Goal: Task Accomplishment & Management: Use online tool/utility

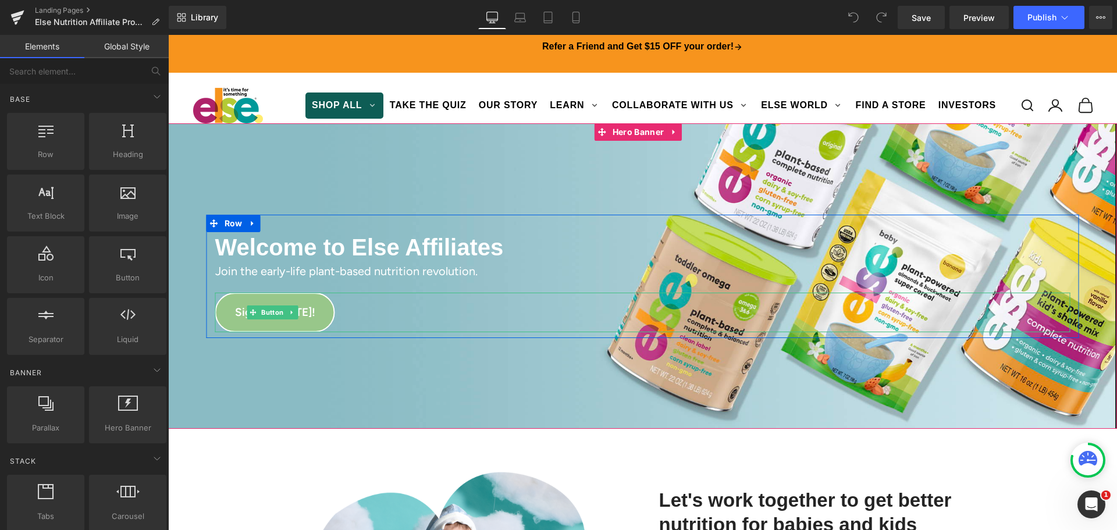
click at [309, 303] on link "Sign Up [DATE]!" at bounding box center [275, 313] width 120 height 40
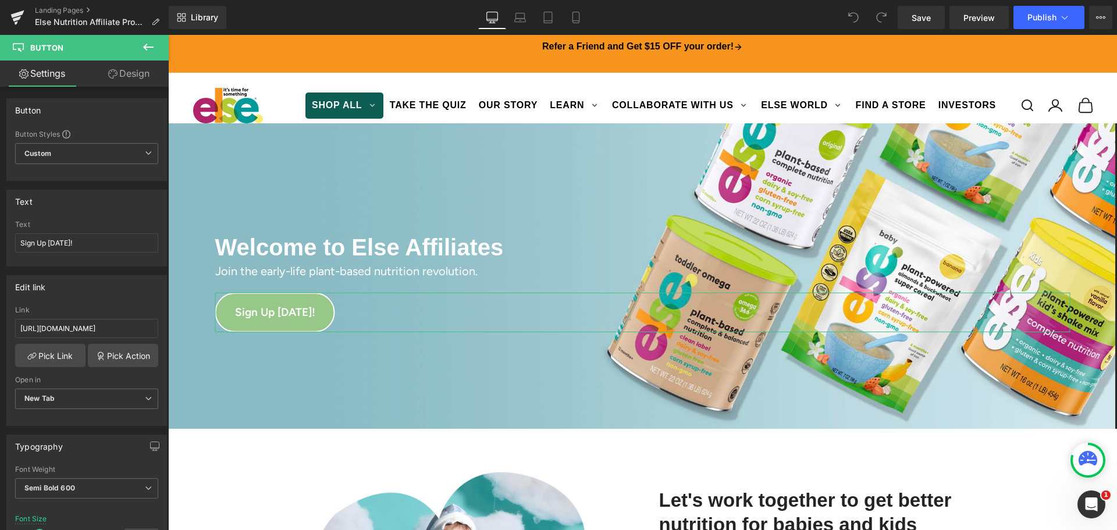
click at [117, 77] on link "Design" at bounding box center [129, 74] width 84 height 26
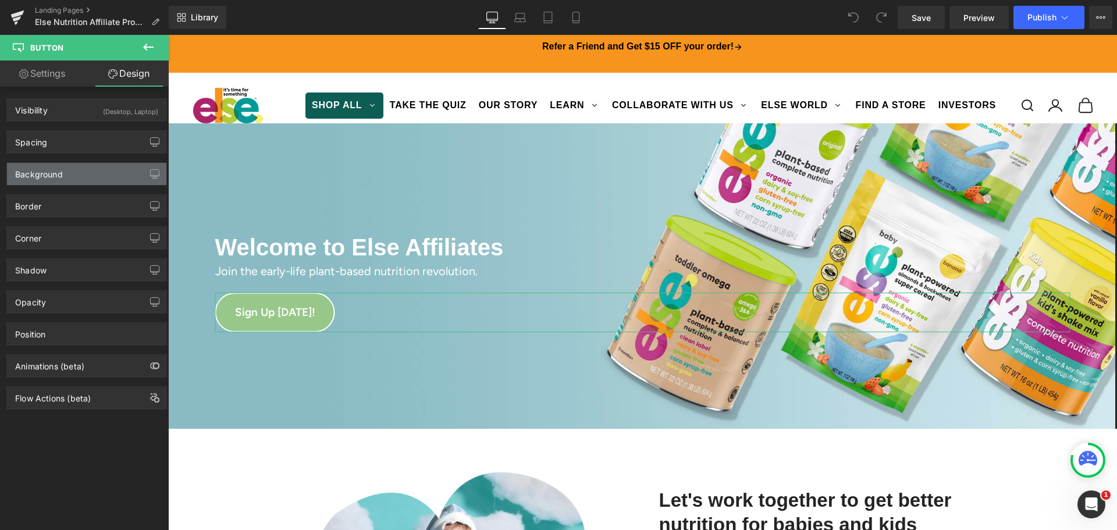
click at [97, 174] on div "Background" at bounding box center [86, 174] width 159 height 22
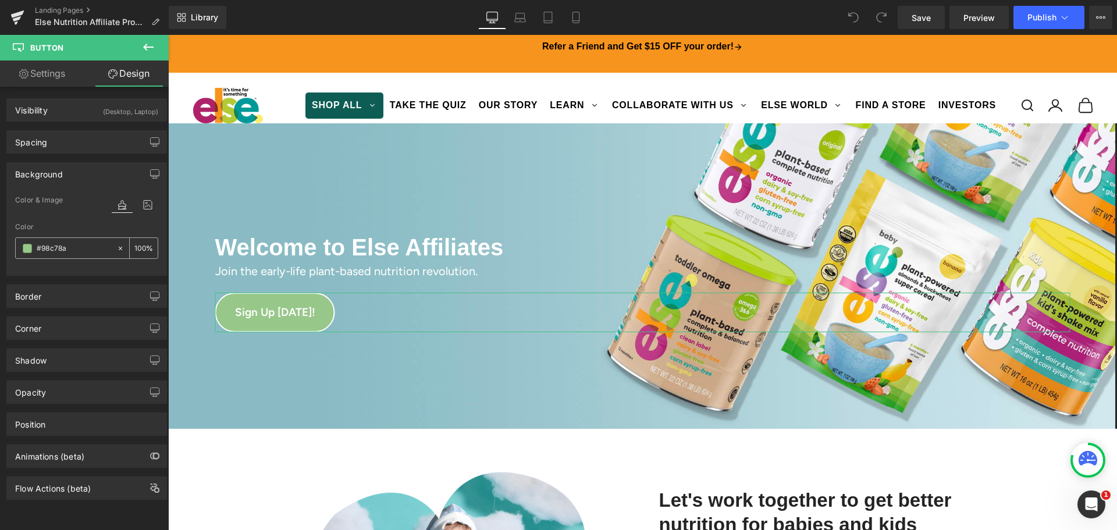
click at [64, 247] on input "#98c78a" at bounding box center [74, 248] width 74 height 13
drag, startPoint x: 69, startPoint y: 247, endPoint x: 42, endPoint y: 243, distance: 27.1
click at [42, 243] on input "#98c78a" at bounding box center [74, 248] width 74 height 13
paste input "4C7F3D"
type input "#4c7f3d"
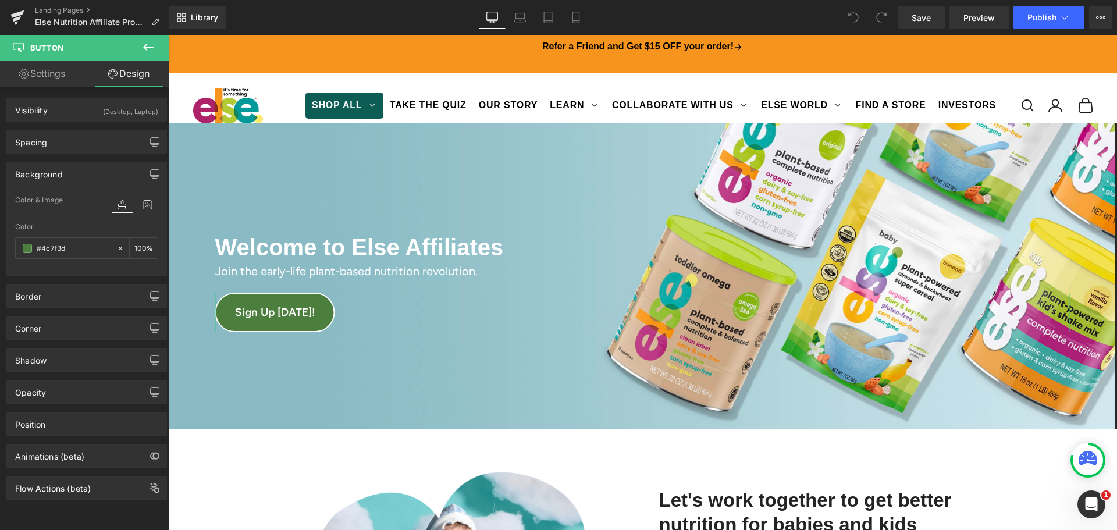
click at [3, 258] on div "Background Color & Image color rgba(76, 127, 61, 1) Color #4c7f3d 100 % Image R…" at bounding box center [87, 215] width 174 height 122
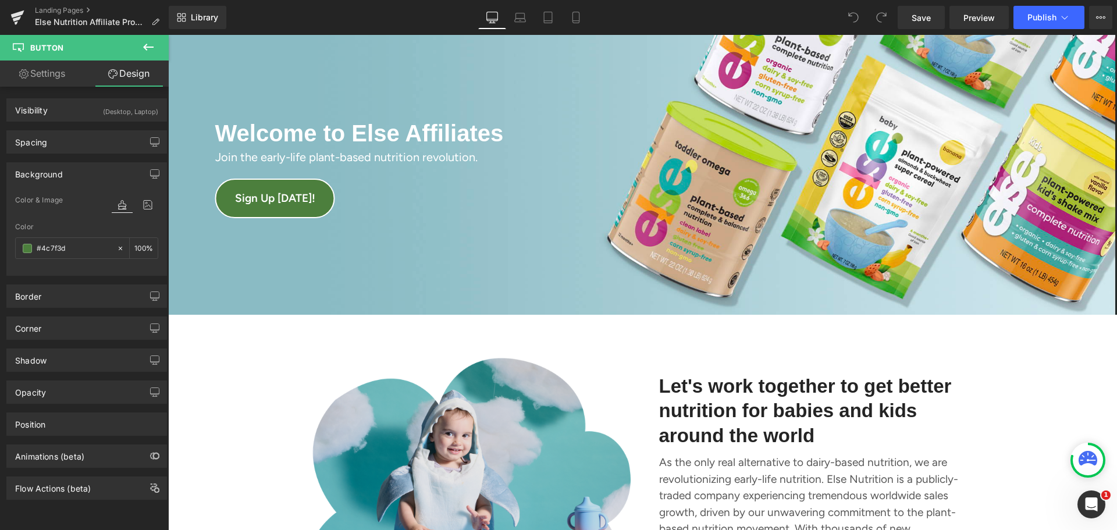
scroll to position [116, 0]
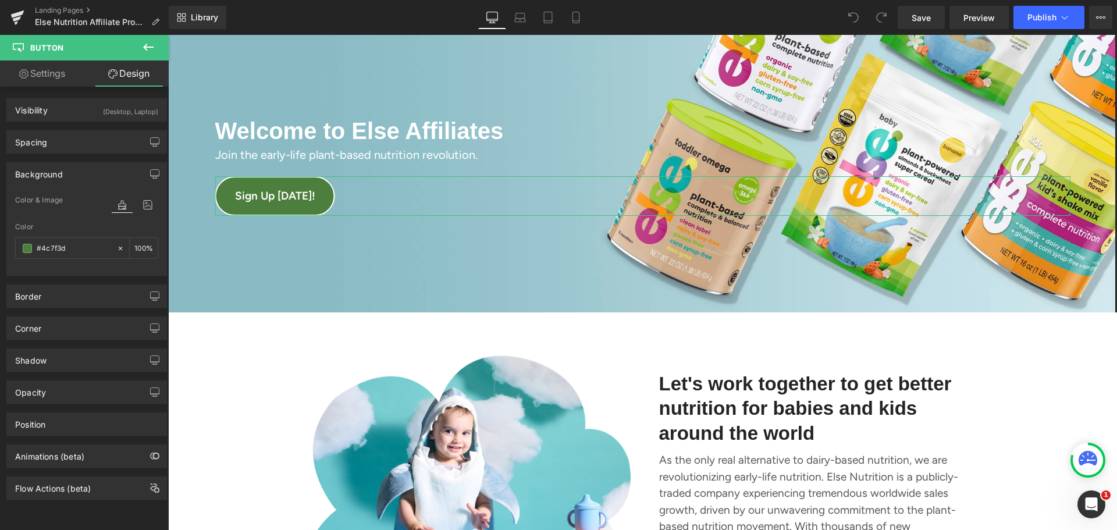
click at [92, 169] on div "Background" at bounding box center [86, 174] width 159 height 22
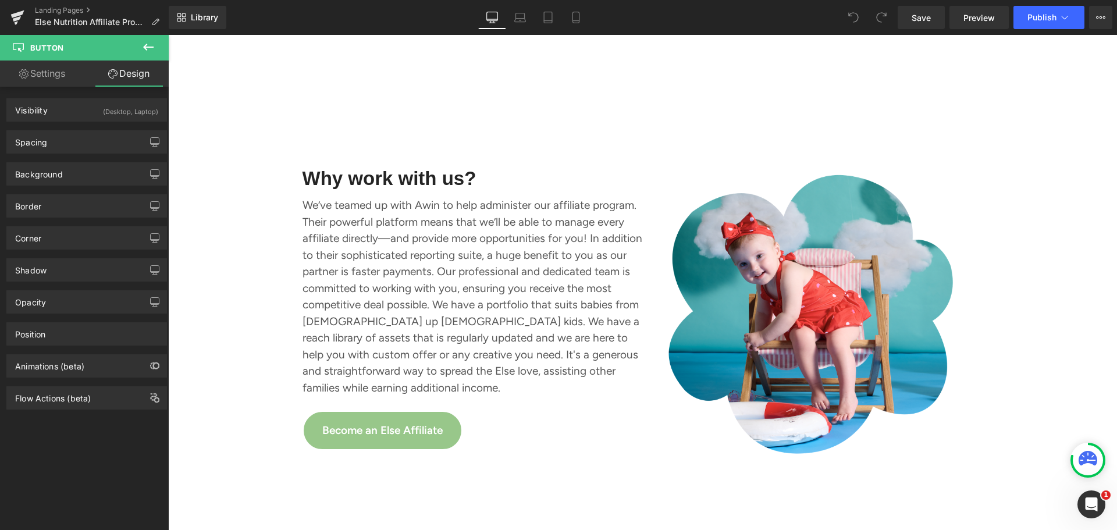
scroll to position [1222, 0]
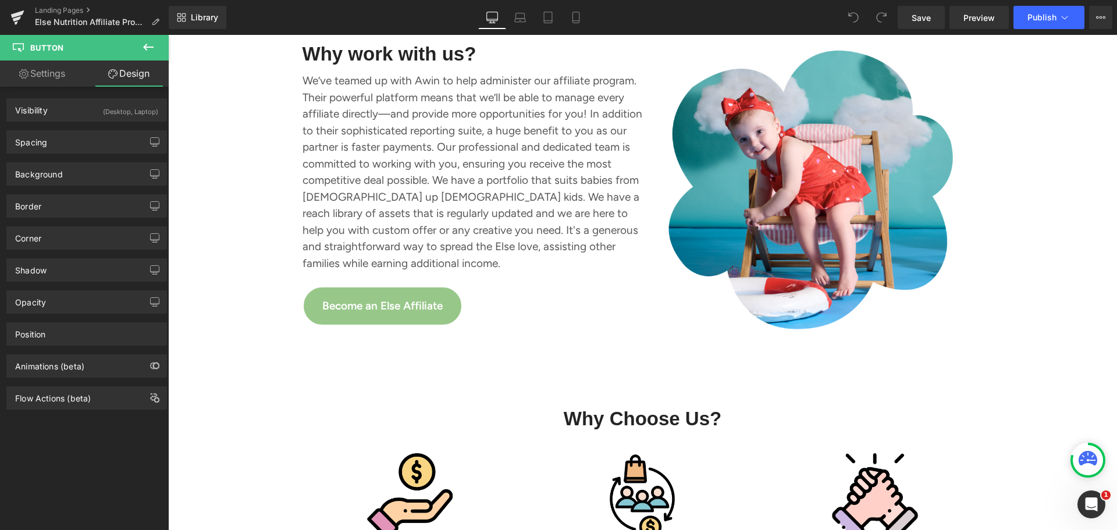
click at [143, 47] on icon at bounding box center [148, 47] width 14 height 14
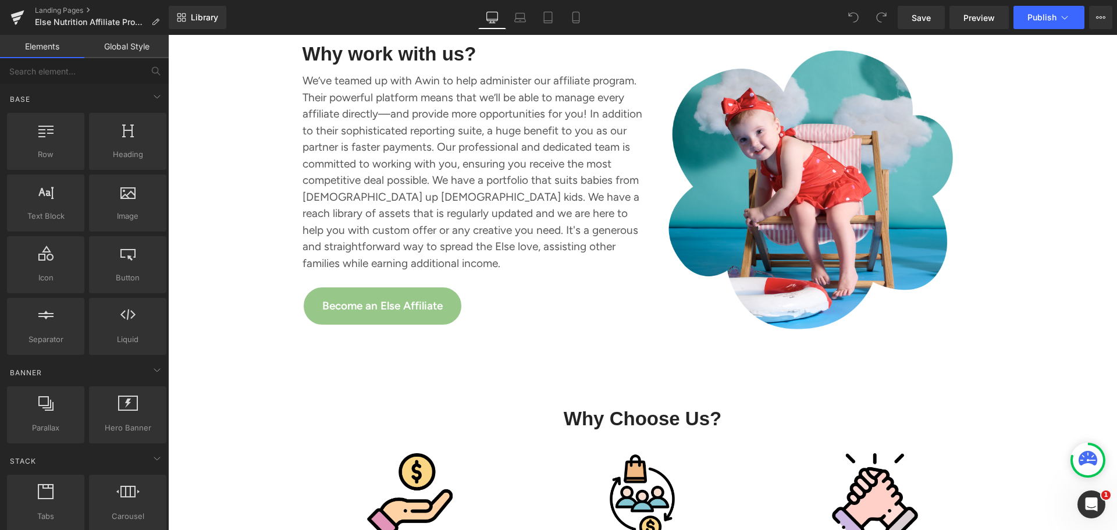
click at [61, 48] on link "Elements" at bounding box center [42, 46] width 84 height 23
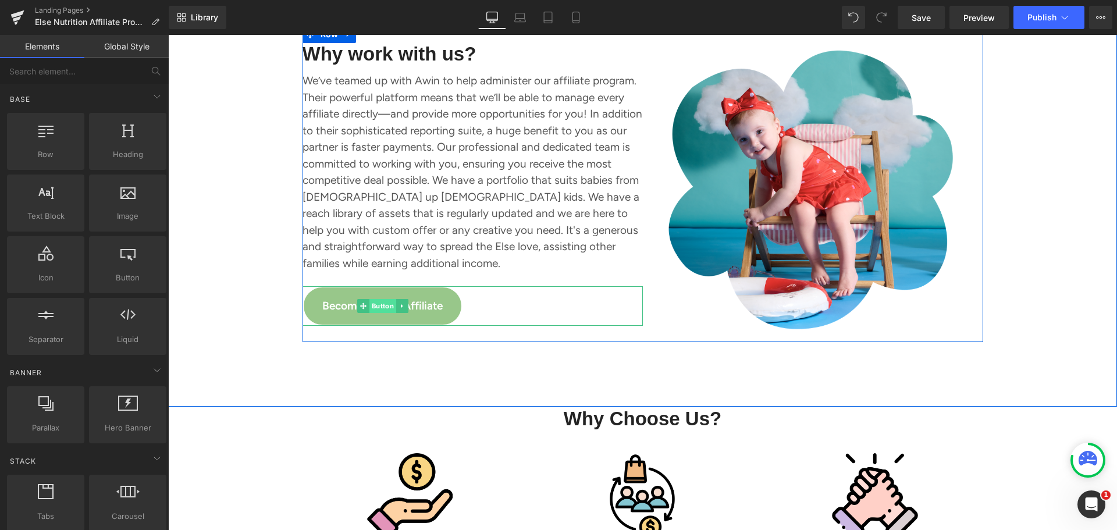
click at [383, 299] on span "Button" at bounding box center [382, 306] width 27 height 14
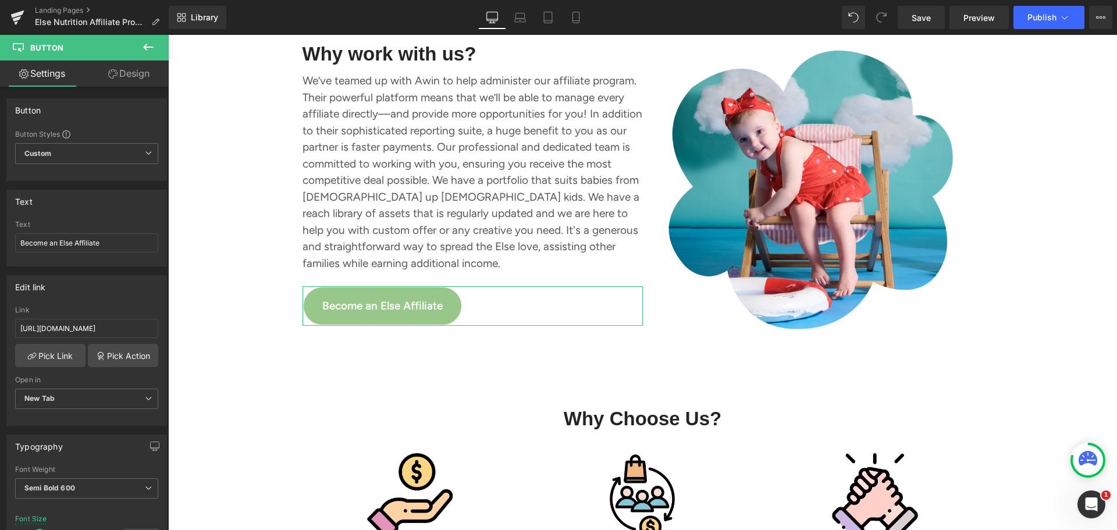
click at [143, 77] on link "Design" at bounding box center [129, 74] width 84 height 26
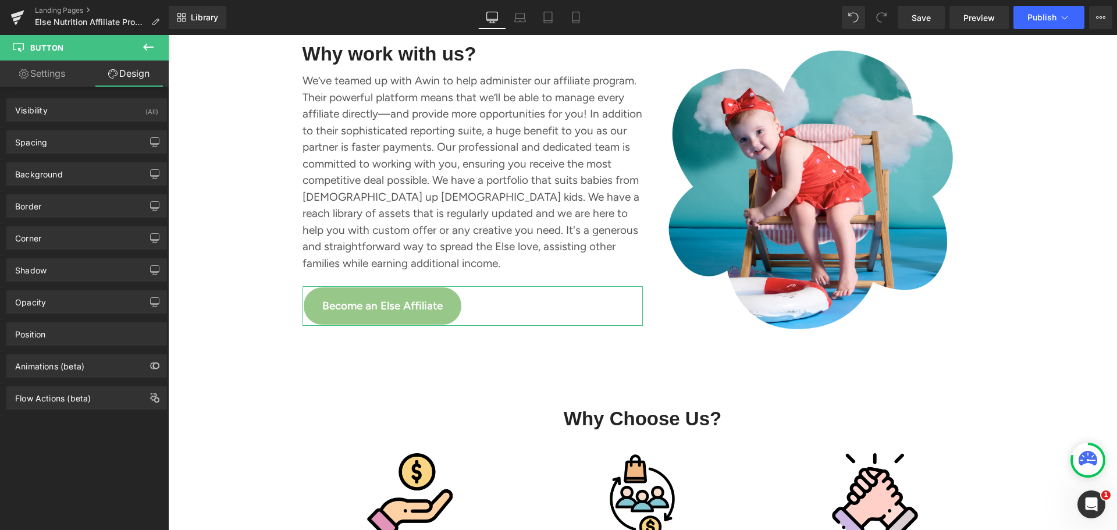
type input "#98c78a"
type input "100"
click at [100, 170] on div "Background" at bounding box center [86, 174] width 159 height 22
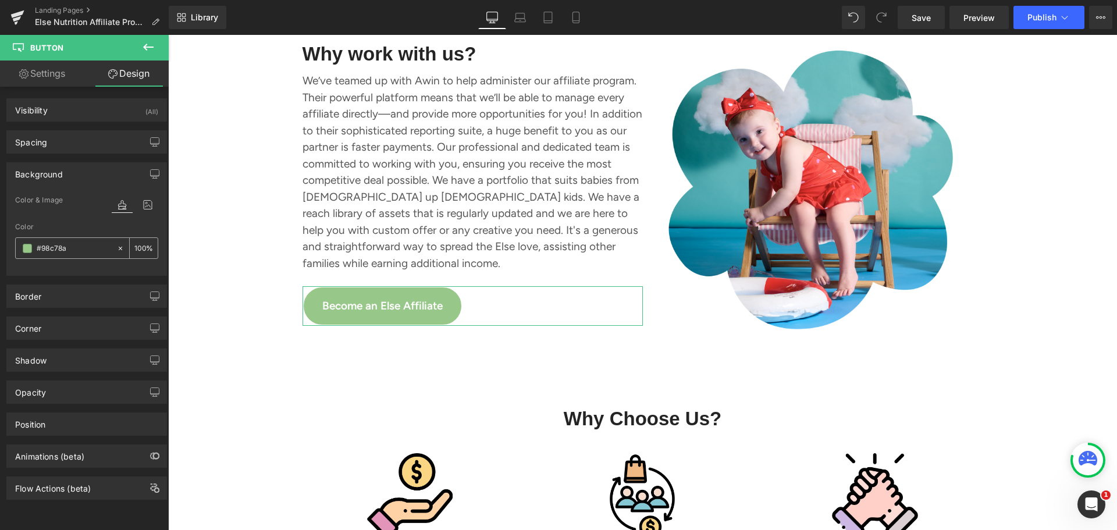
paste input "4C7F3D"
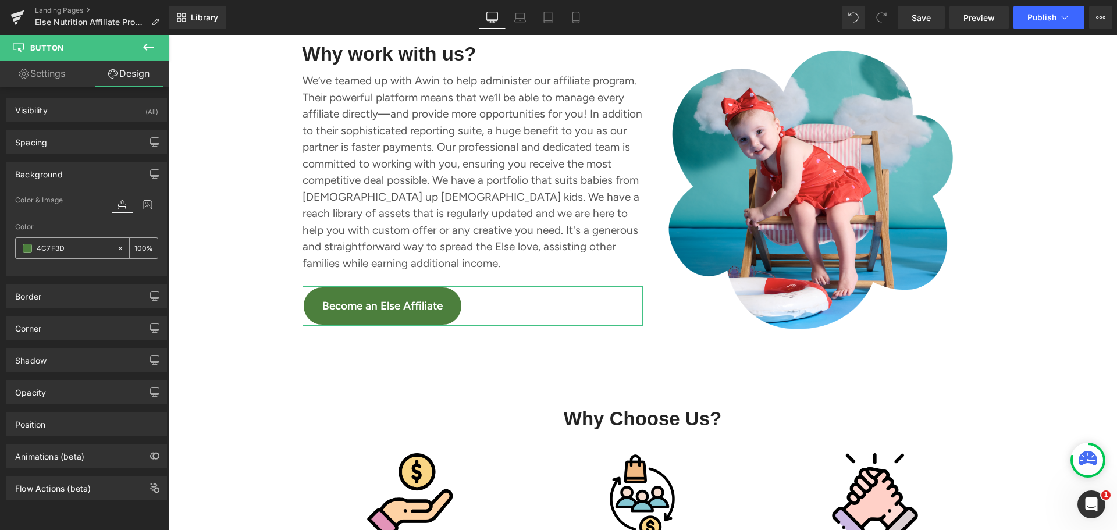
click at [40, 248] on input "4C7F3D" at bounding box center [74, 248] width 74 height 13
type input "#4c7f3d"
click at [16, 267] on div at bounding box center [86, 269] width 143 height 8
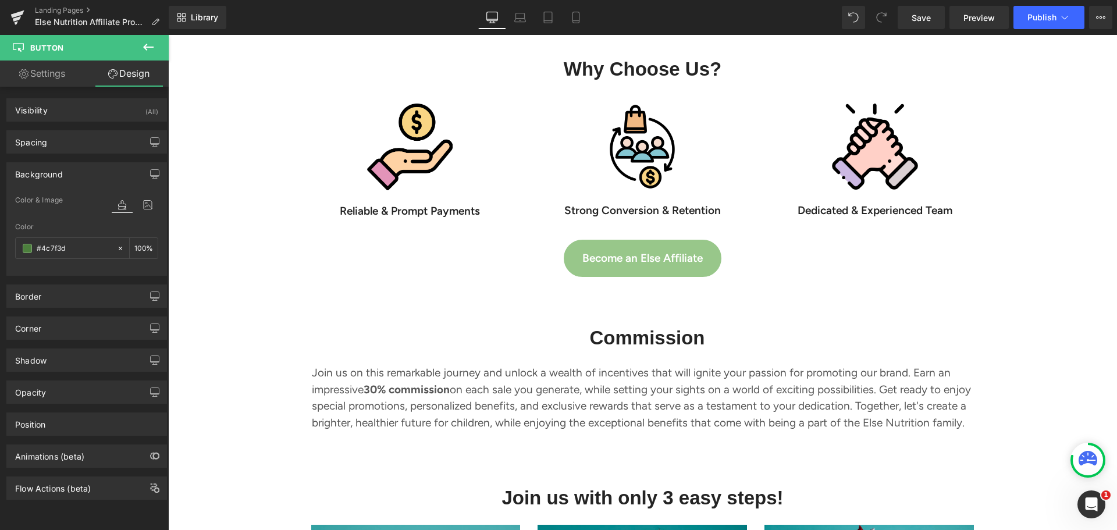
scroll to position [1571, 0]
click at [617, 258] on div "Become an Else Affiliate Button" at bounding box center [642, 259] width 949 height 40
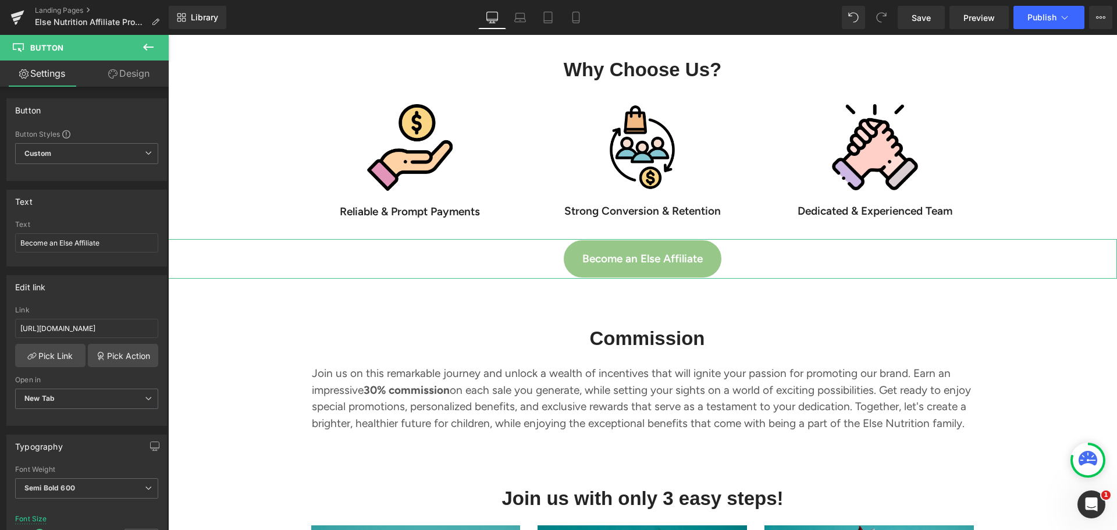
click at [117, 76] on link "Design" at bounding box center [129, 74] width 84 height 26
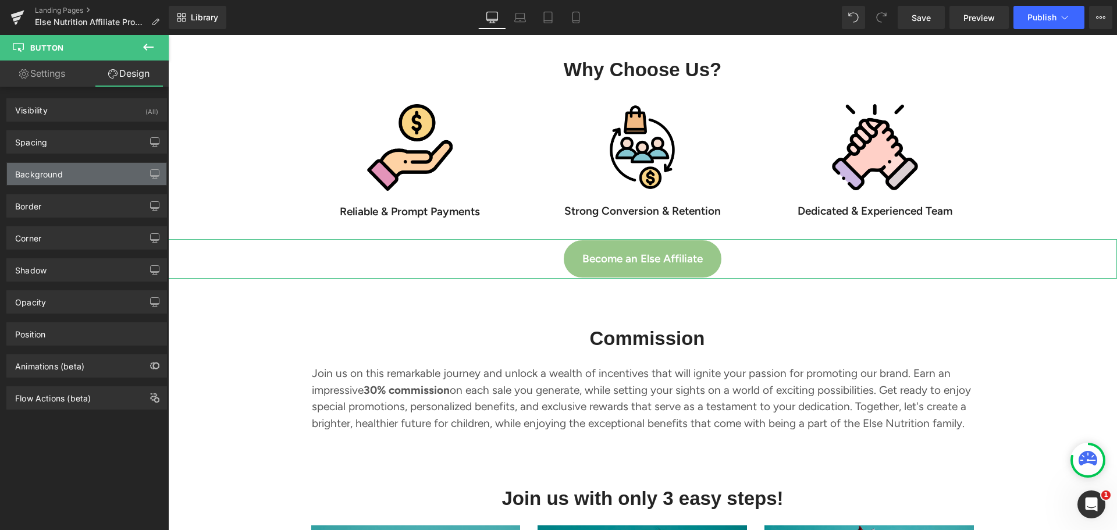
click at [94, 168] on div "Background" at bounding box center [86, 174] width 159 height 22
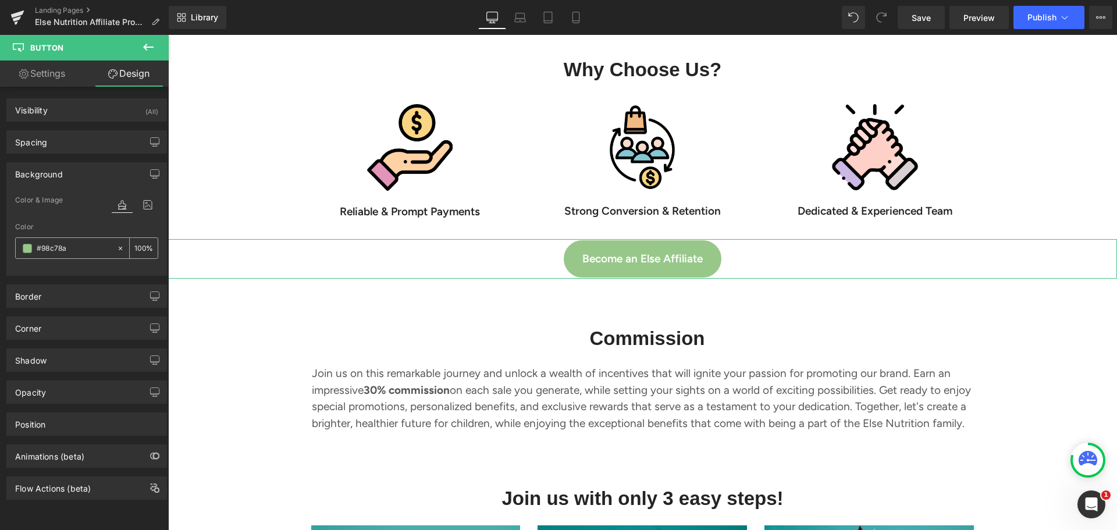
click at [73, 246] on input "#98c78a" at bounding box center [74, 248] width 74 height 13
paste input "4C7F3D"
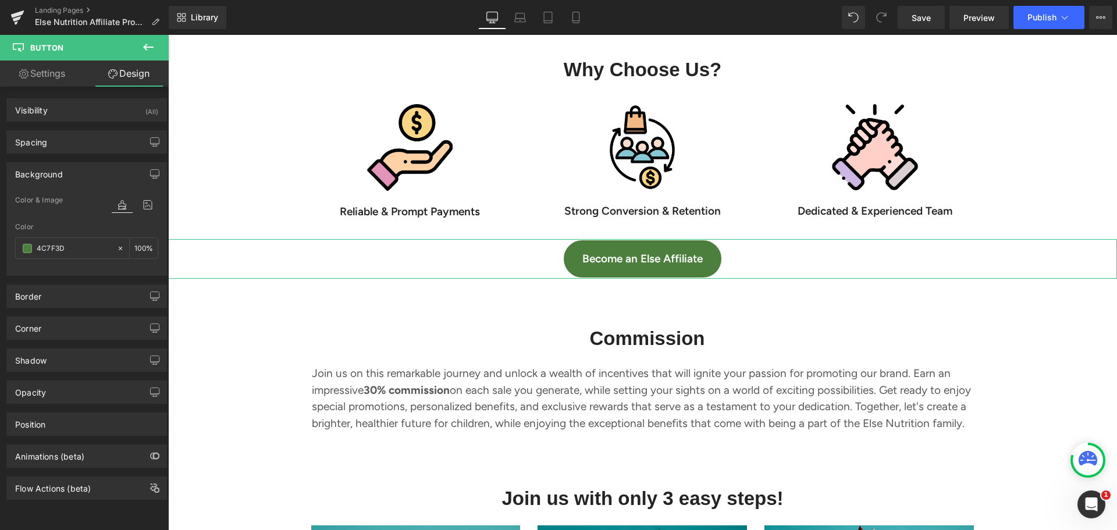
type input "#4c7f3d"
click at [85, 271] on div at bounding box center [86, 269] width 143 height 8
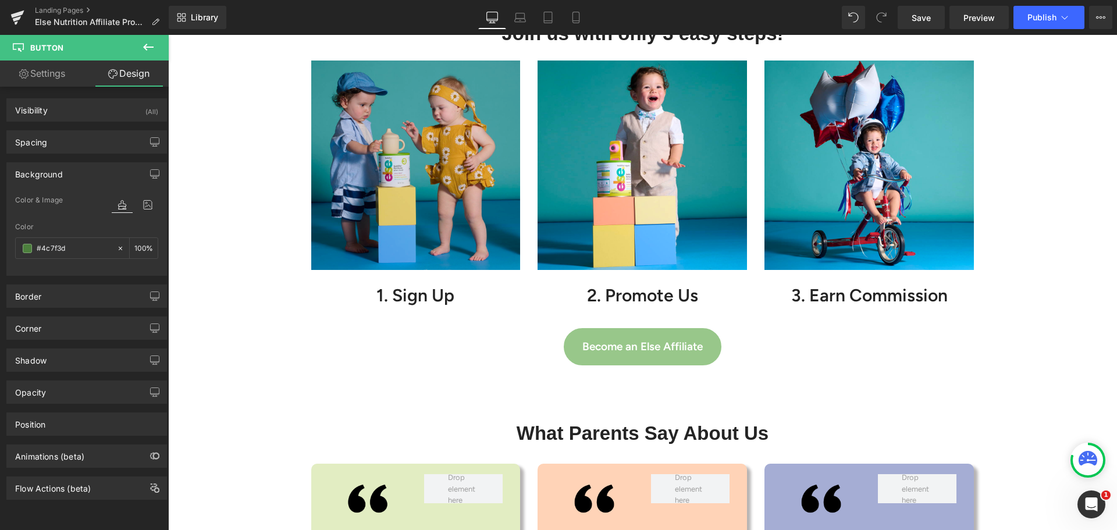
scroll to position [2036, 0]
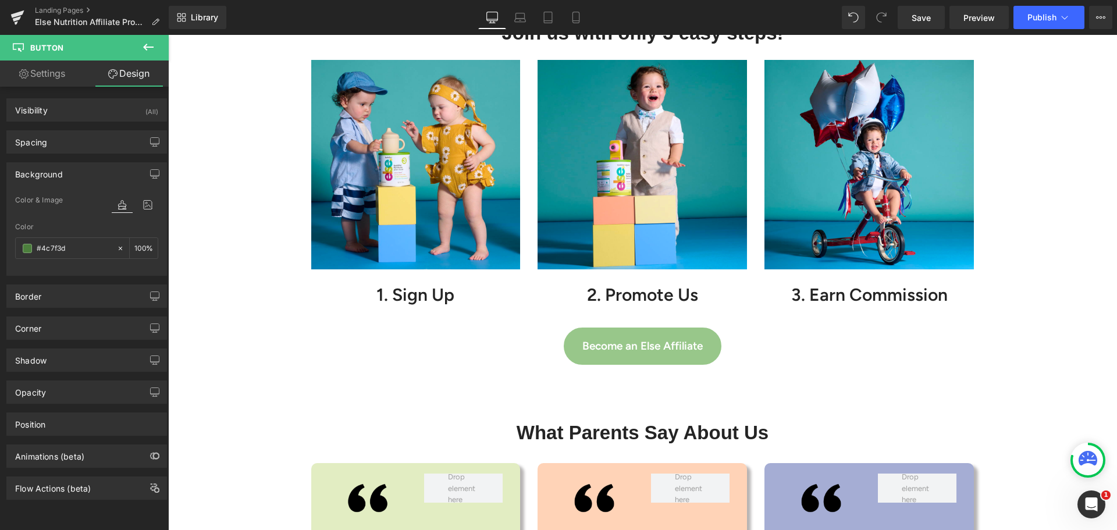
click at [665, 345] on span "Become an Else Affiliate" at bounding box center [642, 346] width 120 height 26
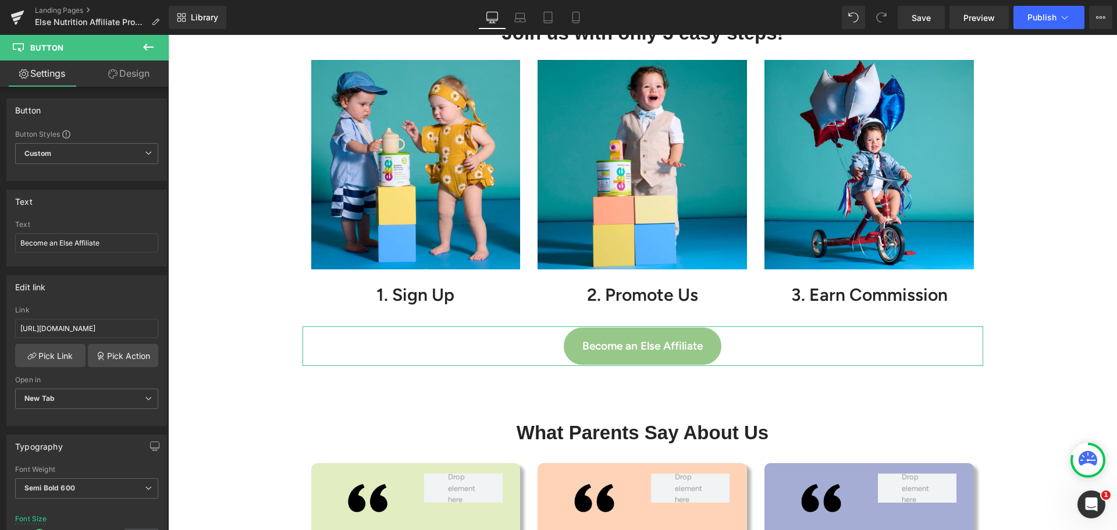
click at [146, 83] on link "Design" at bounding box center [129, 74] width 84 height 26
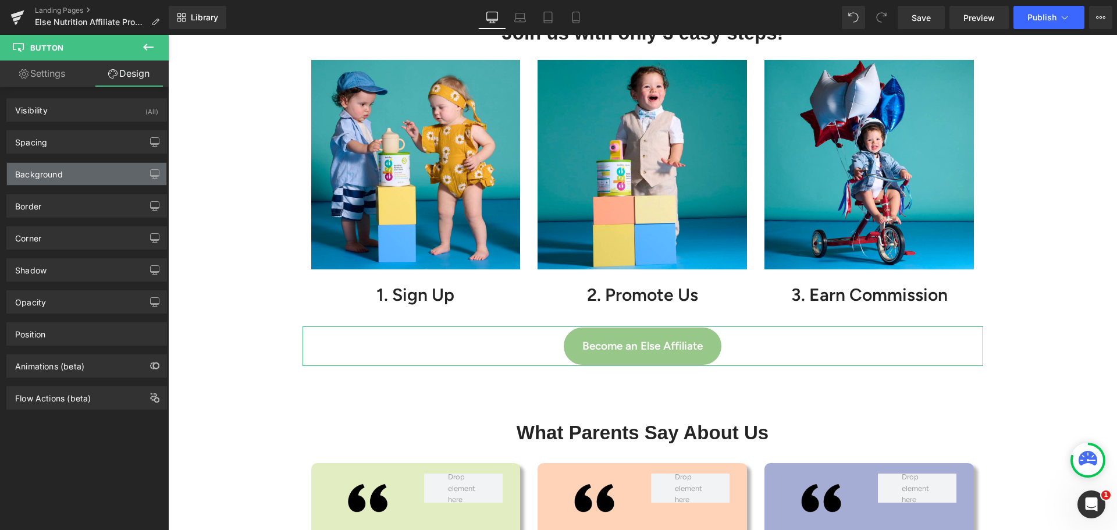
type input "#98c78a"
type input "100"
click at [123, 177] on div "Background" at bounding box center [86, 174] width 159 height 22
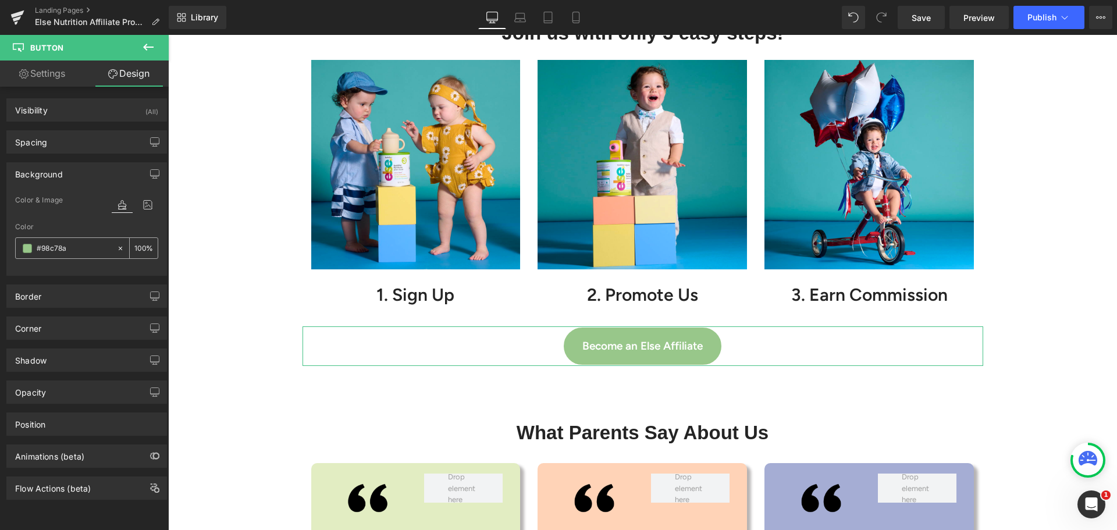
click at [85, 245] on input "#98c78a" at bounding box center [74, 248] width 74 height 13
paste input "4C7F3D"
type input "#4c7f3d"
click at [30, 279] on div "Border Border Style Custom Custom Setup Global Style Custom Setup Global Style …" at bounding box center [87, 292] width 174 height 32
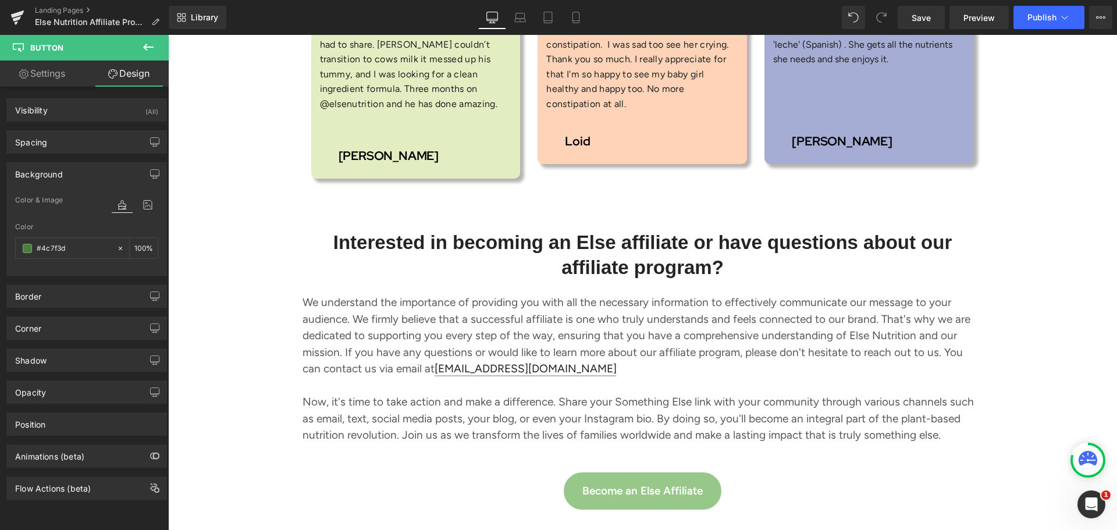
scroll to position [2734, 0]
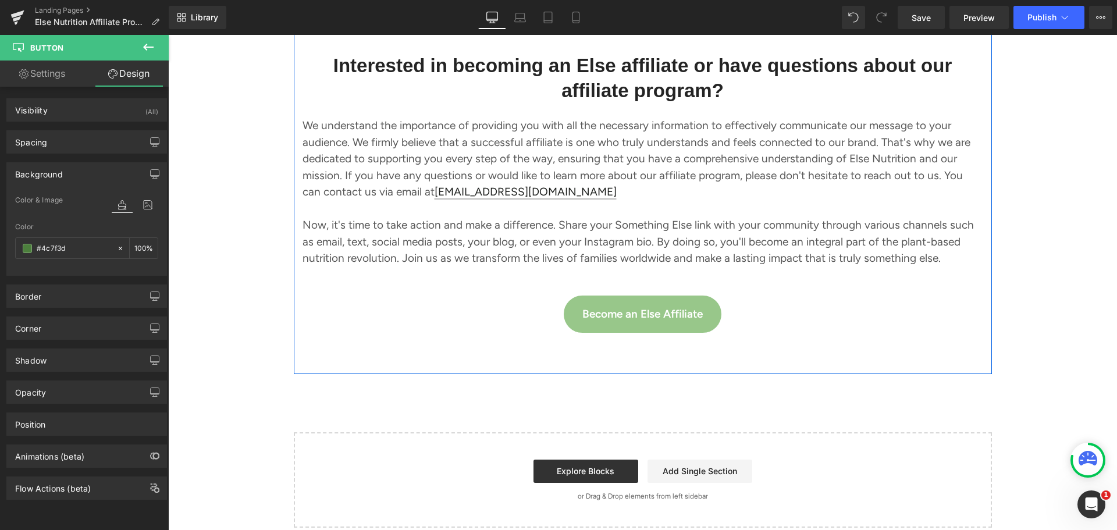
click at [624, 300] on div "Become an Else Affiliate Button" at bounding box center [643, 314] width 681 height 40
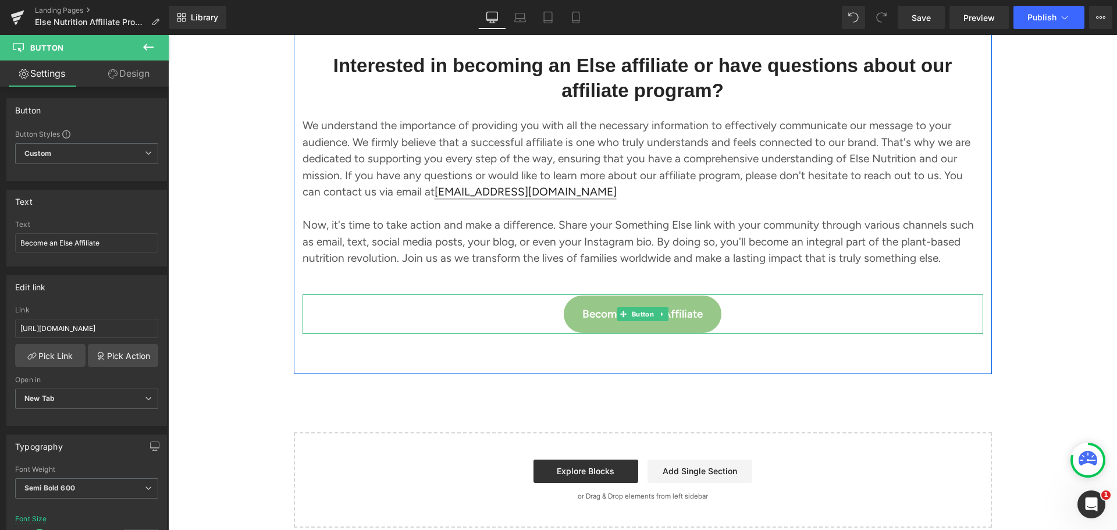
click at [597, 301] on span "Become an Else Affiliate" at bounding box center [642, 314] width 120 height 26
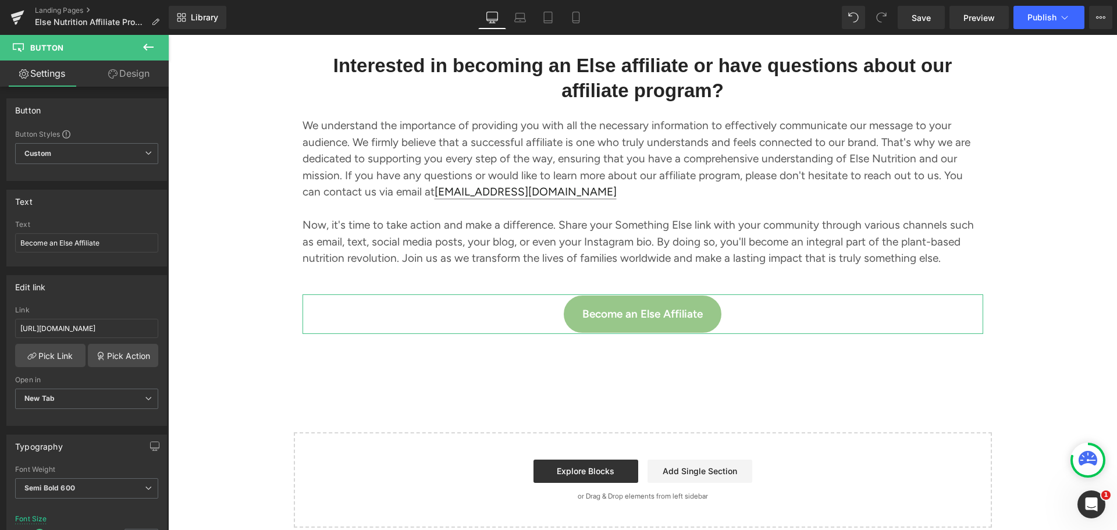
click at [122, 81] on link "Design" at bounding box center [129, 74] width 84 height 26
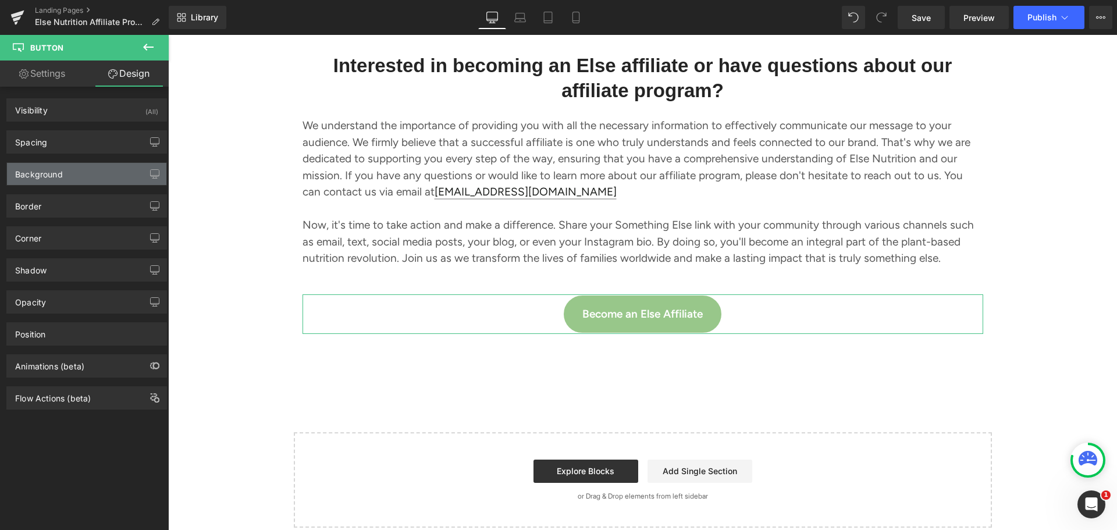
click at [104, 175] on div "Background" at bounding box center [86, 174] width 159 height 22
type input "#98c78a"
type input "100"
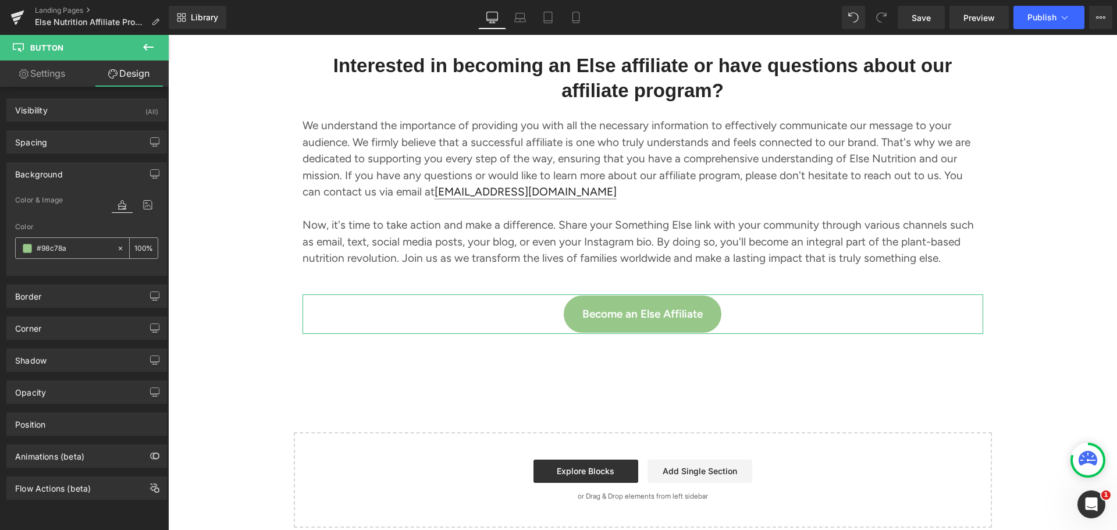
click at [83, 248] on input "#98c78a" at bounding box center [74, 248] width 74 height 13
paste input "4C7F3D"
type input "#4c7f3d"
click at [84, 275] on div "Color & Image color rgba(76, 127, 61, 1) Color #4c7f3d 100 % Image Replace Imag…" at bounding box center [86, 234] width 159 height 82
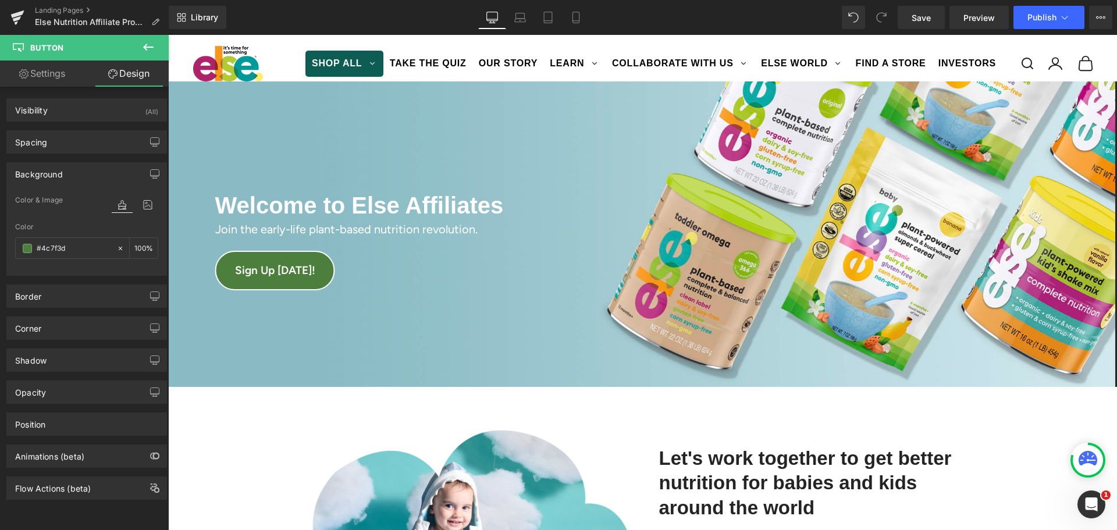
scroll to position [0, 0]
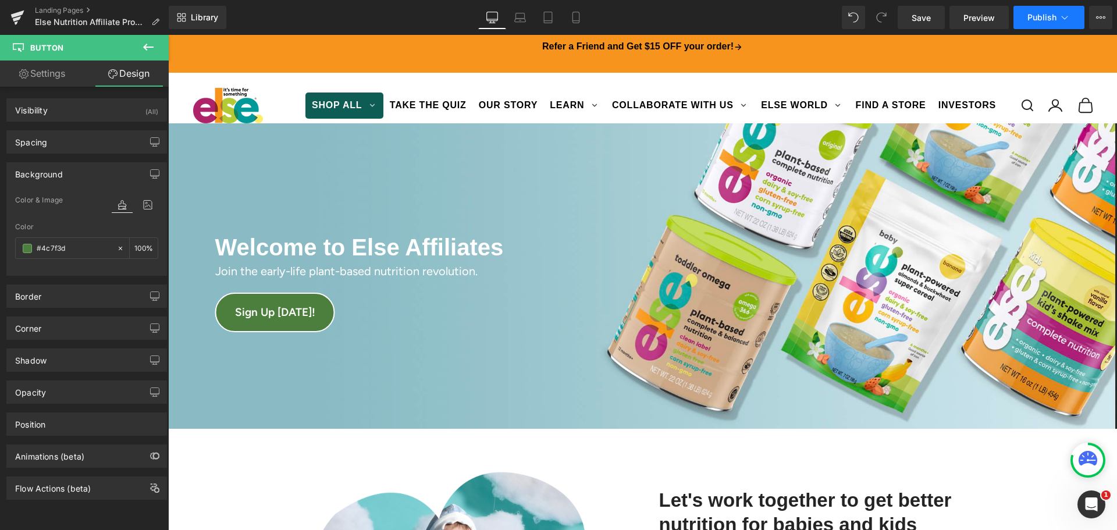
click at [1070, 14] on icon at bounding box center [1065, 18] width 12 height 12
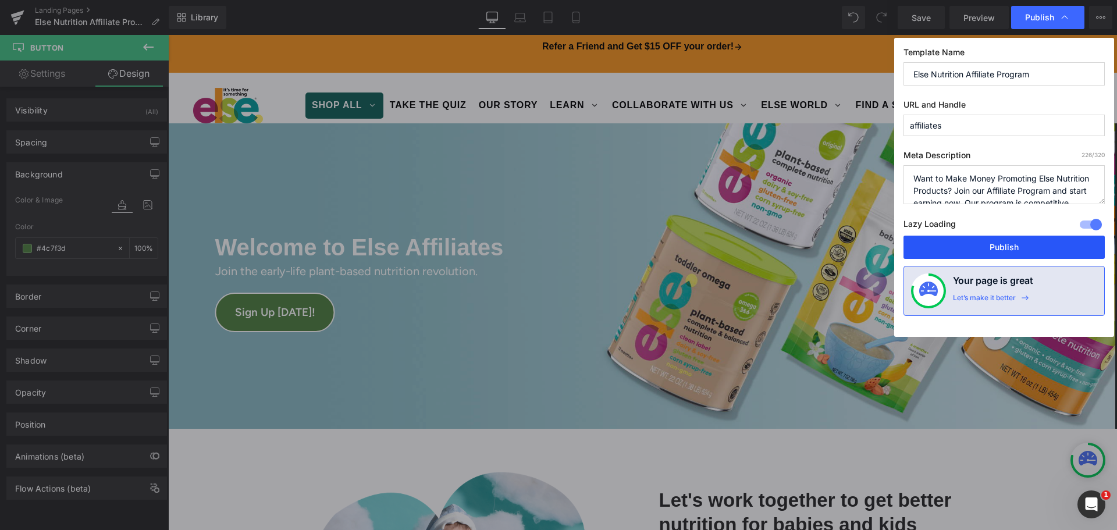
click at [991, 244] on button "Publish" at bounding box center [1003, 247] width 201 height 23
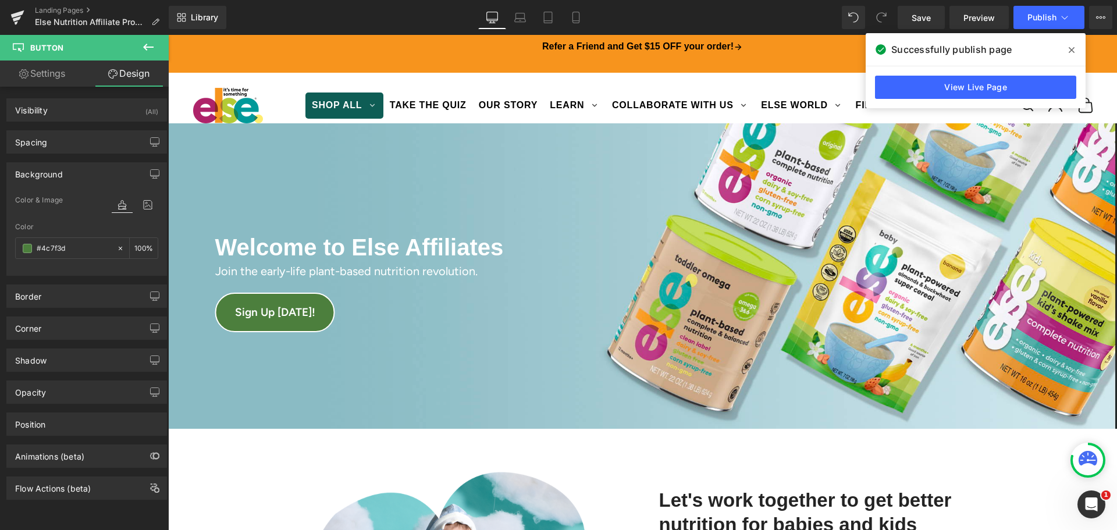
click at [478, 252] on h2 "Welcome to Else Affiliates" at bounding box center [642, 247] width 855 height 30
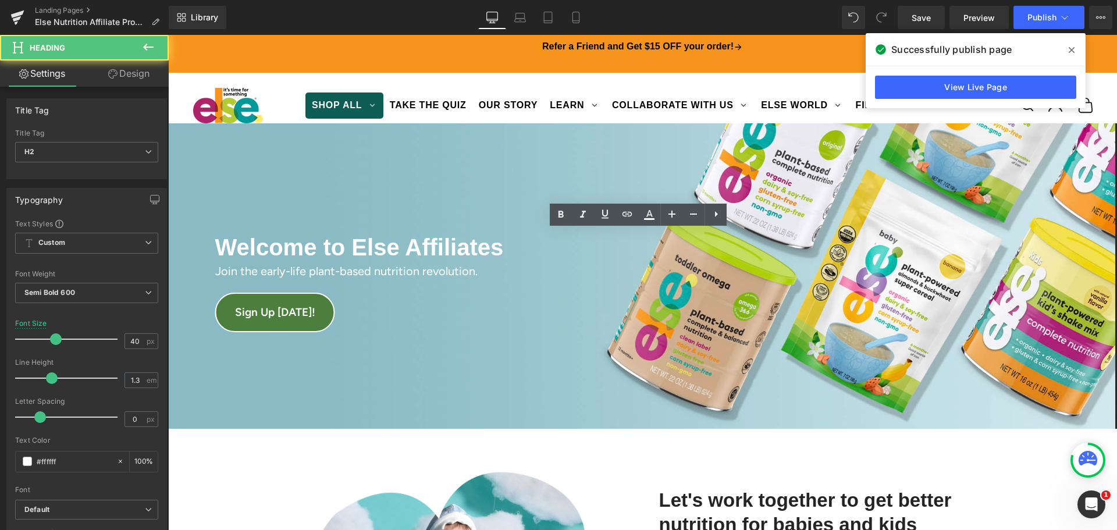
click at [464, 178] on div "Welcome to Else Affiliates Heading Join the early-life plant-based nutrition re…" at bounding box center [642, 275] width 949 height 305
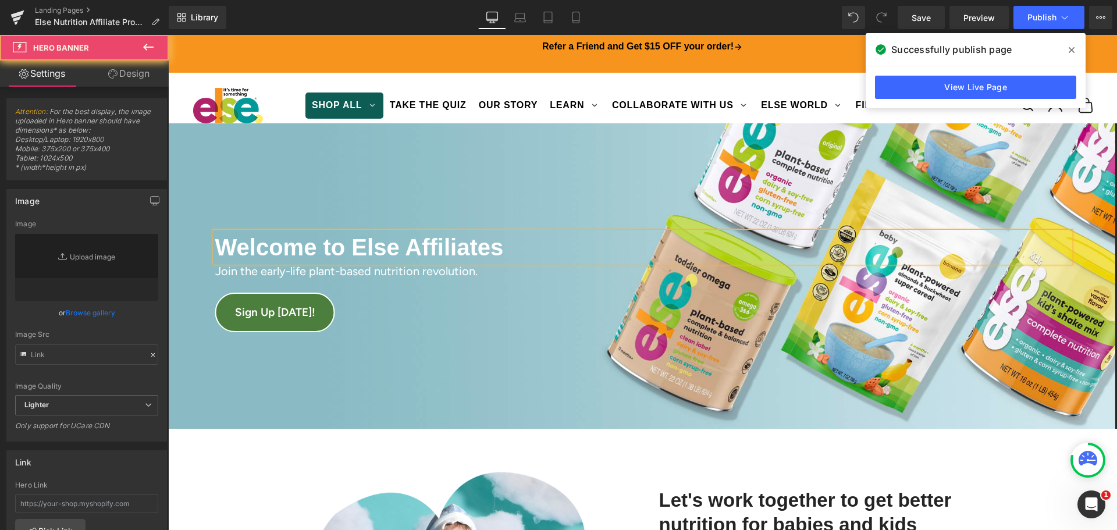
type input "[URL][DOMAIN_NAME]"
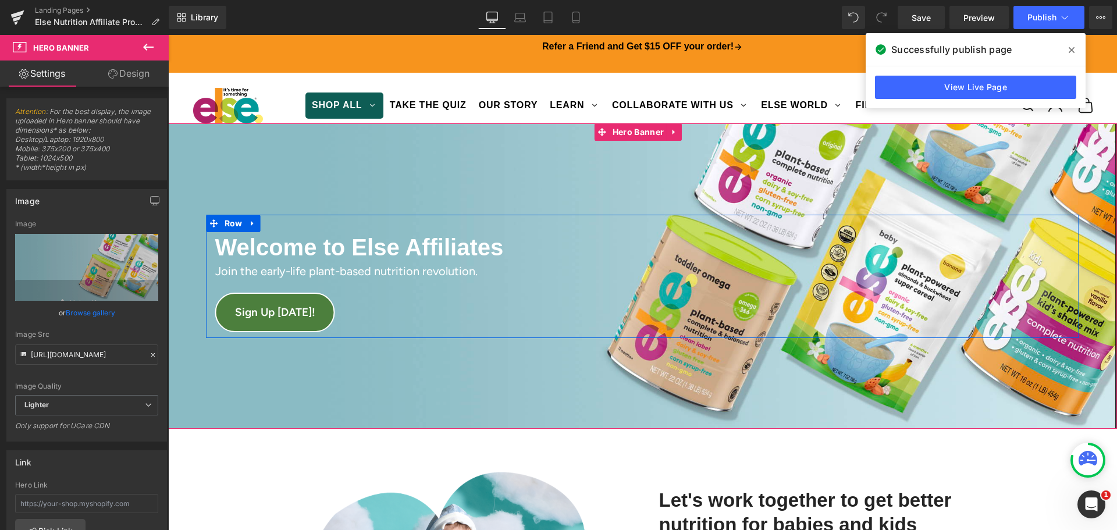
click at [168, 35] on div at bounding box center [168, 35] width 0 height 0
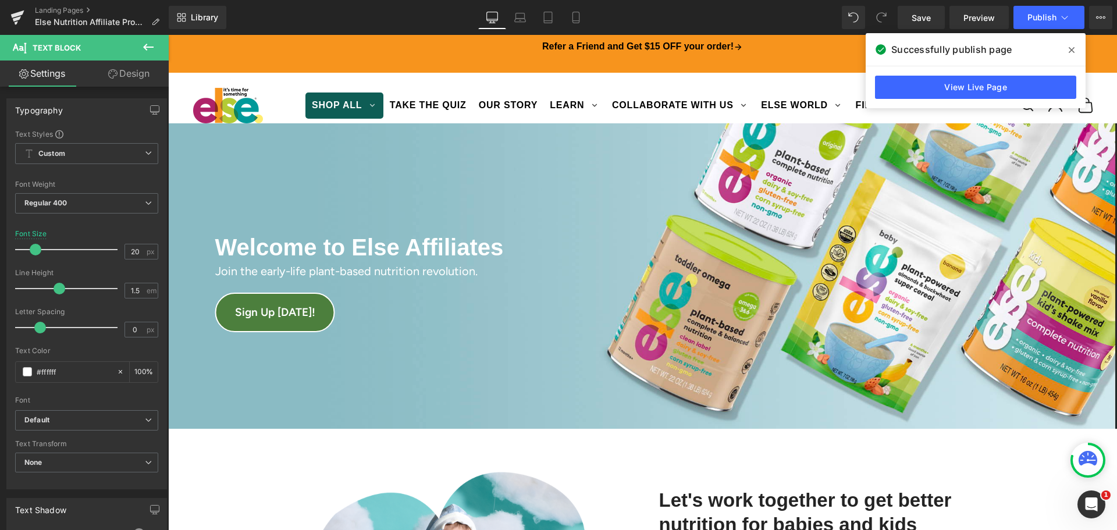
click at [122, 74] on link "Design" at bounding box center [129, 74] width 84 height 26
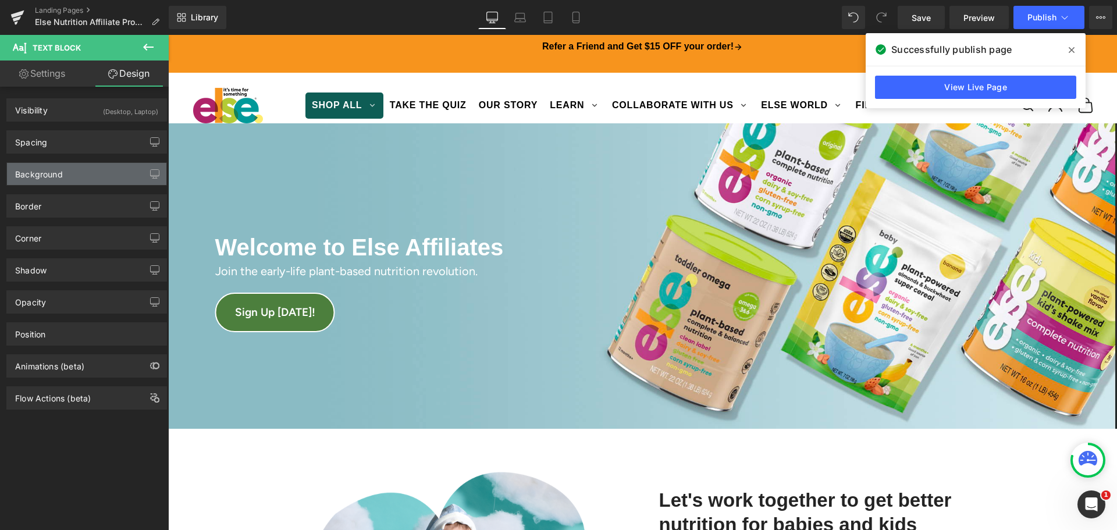
click at [113, 167] on div "Background" at bounding box center [86, 174] width 159 height 22
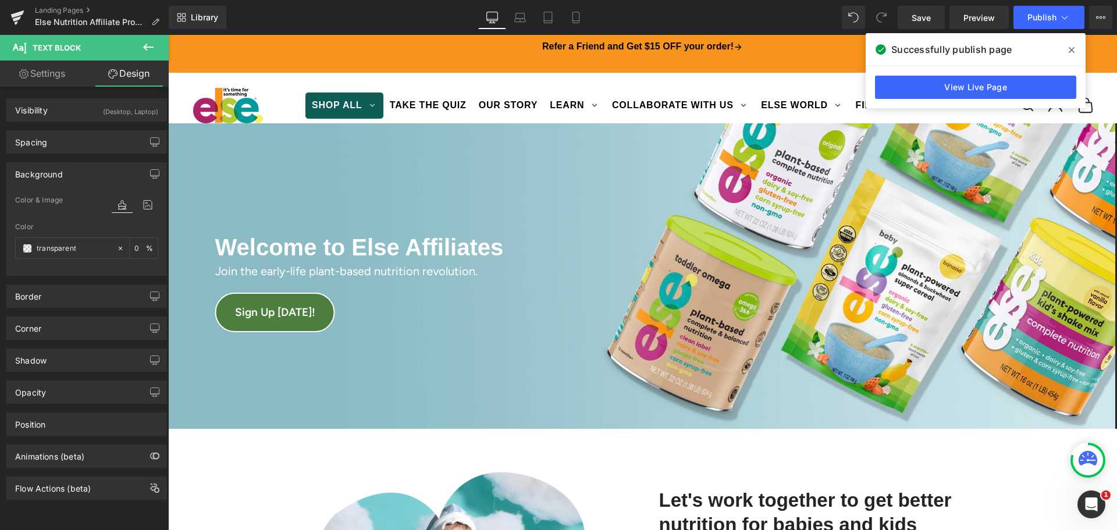
click at [428, 168] on div "Welcome to Else Affiliates Heading Join the early-life plant-based nutrition re…" at bounding box center [642, 275] width 949 height 305
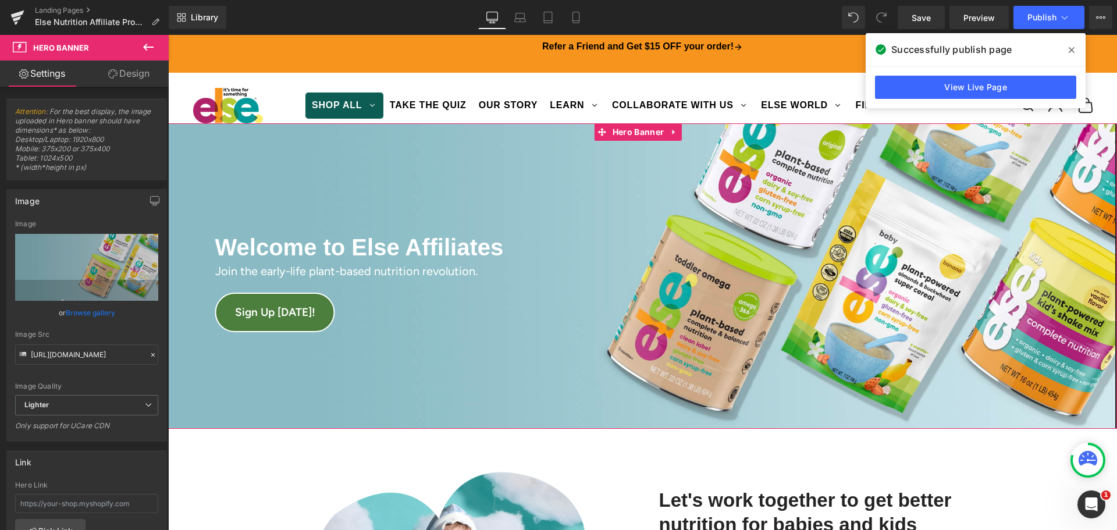
click at [126, 70] on link "Design" at bounding box center [129, 74] width 84 height 26
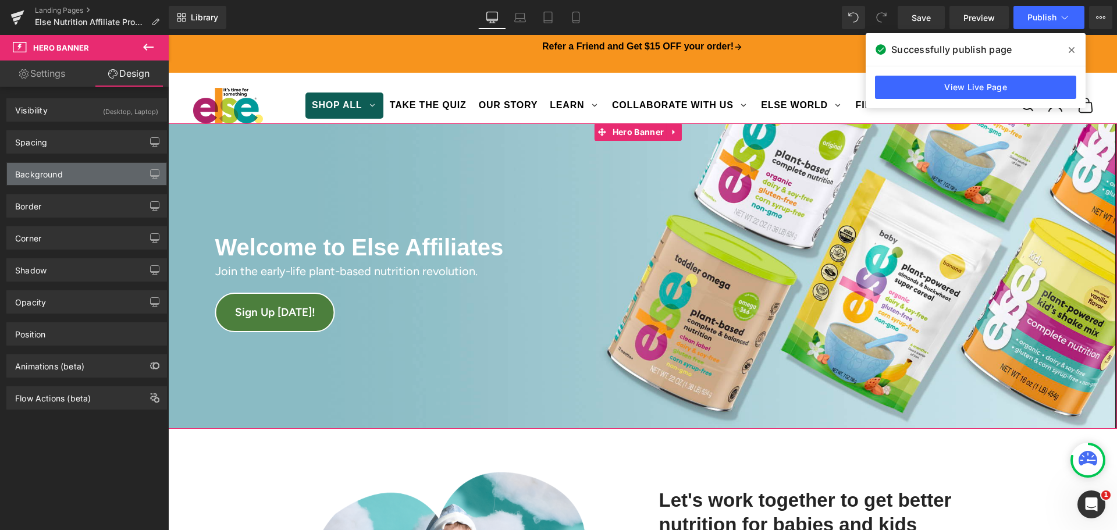
click at [96, 169] on div "Background" at bounding box center [86, 174] width 159 height 22
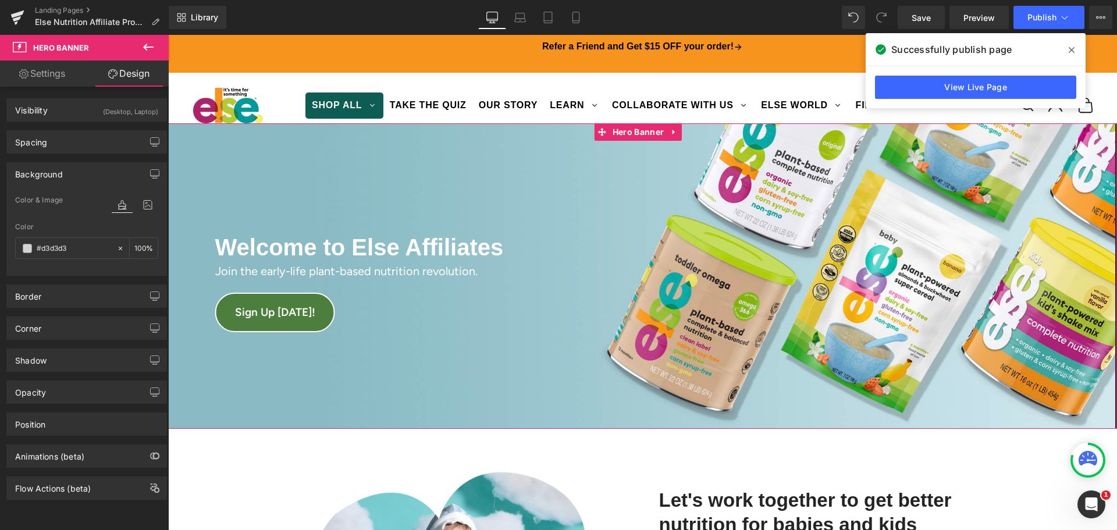
type input "#d3d3d3"
type input "100"
click at [87, 247] on input "#d3d3d3" at bounding box center [74, 248] width 74 height 13
type input "#"
type input "0"
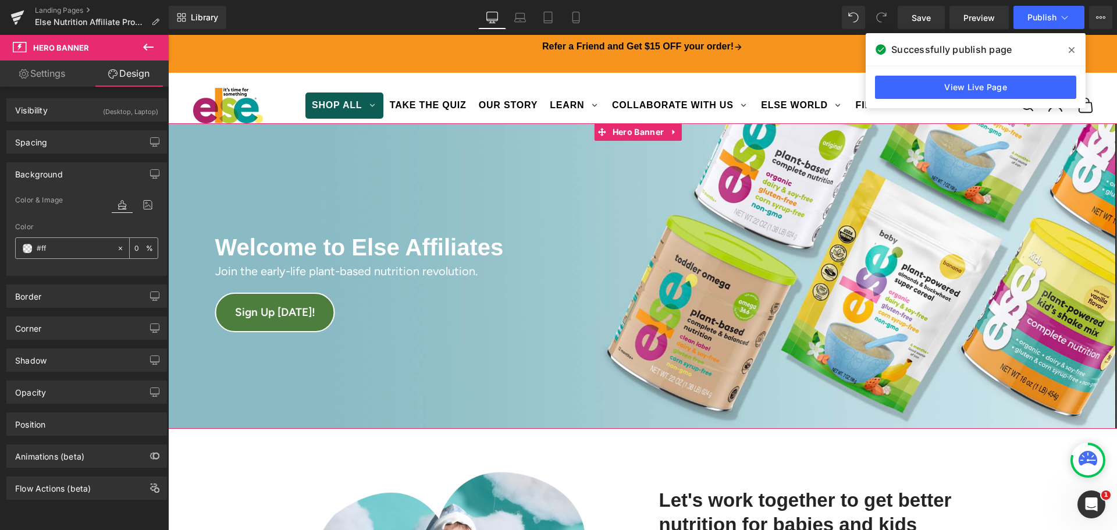
type input "#fff"
type input "100"
click at [94, 265] on div at bounding box center [86, 269] width 143 height 8
click at [88, 245] on input "#ffffff" at bounding box center [74, 248] width 74 height 13
click at [62, 245] on input "#ffffff" at bounding box center [74, 248] width 74 height 13
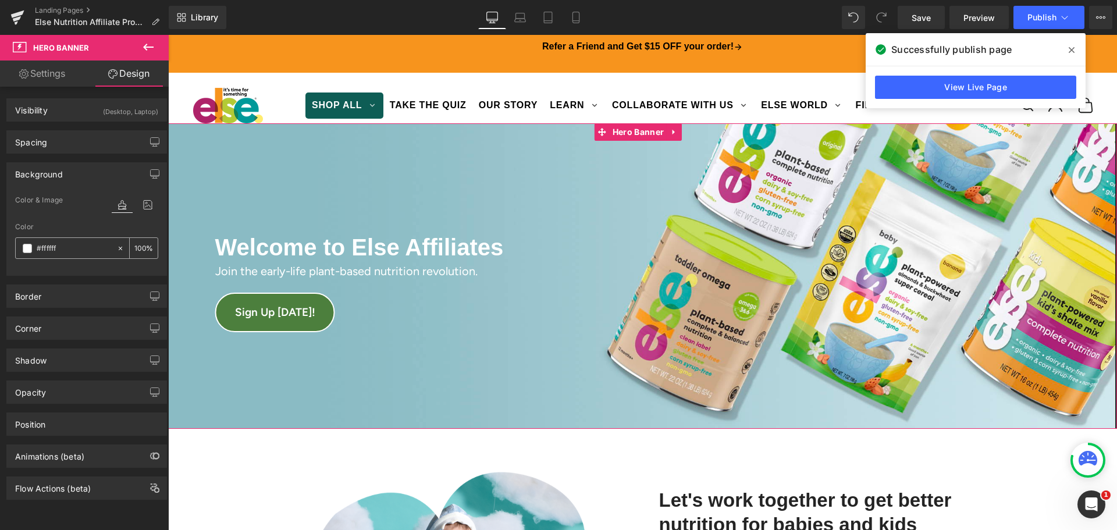
drag, startPoint x: 62, startPoint y: 246, endPoint x: 41, endPoint y: 246, distance: 21.5
click at [41, 246] on input "#ffffff" at bounding box center [74, 248] width 74 height 13
type input "#0"
type input "0"
type input "#000"
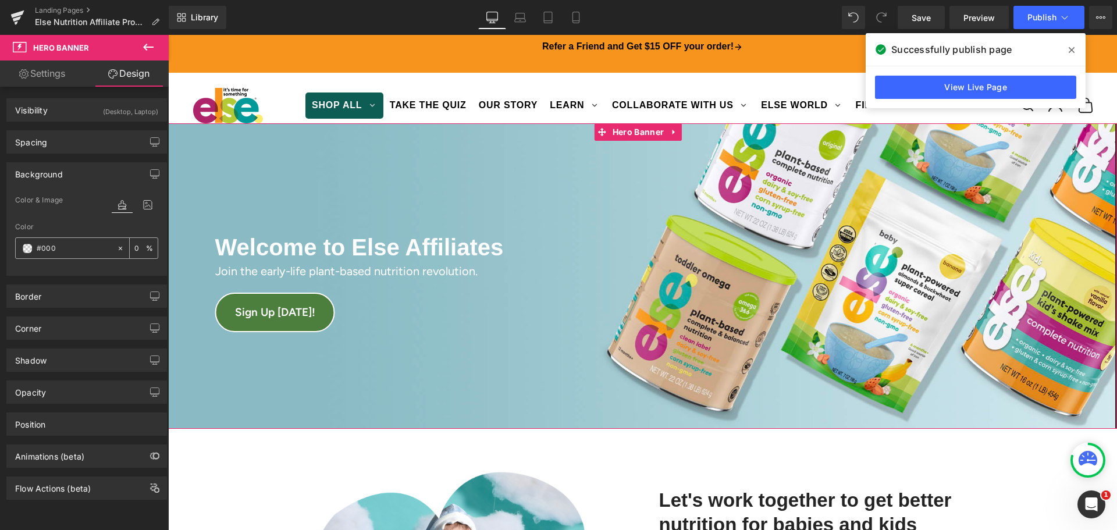
type input "100"
type input "#000000"
click at [55, 273] on div "Color & Image color rgba(0, 0, 0, 1) Color #000000 100 % [URL][DOMAIN_NAME] Ima…" at bounding box center [86, 234] width 159 height 82
click at [1070, 49] on icon at bounding box center [1072, 50] width 6 height 6
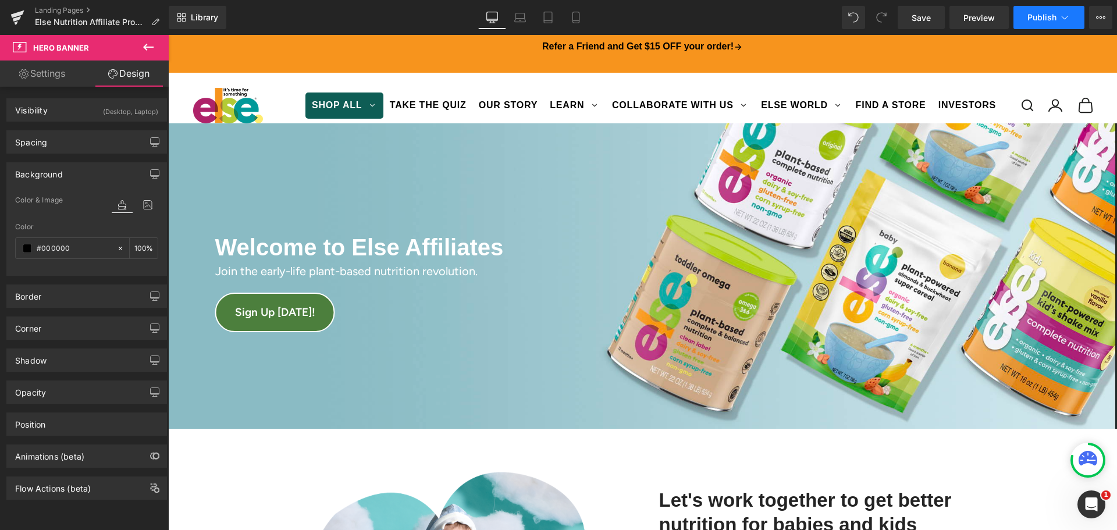
click at [1046, 10] on button "Publish" at bounding box center [1048, 17] width 71 height 23
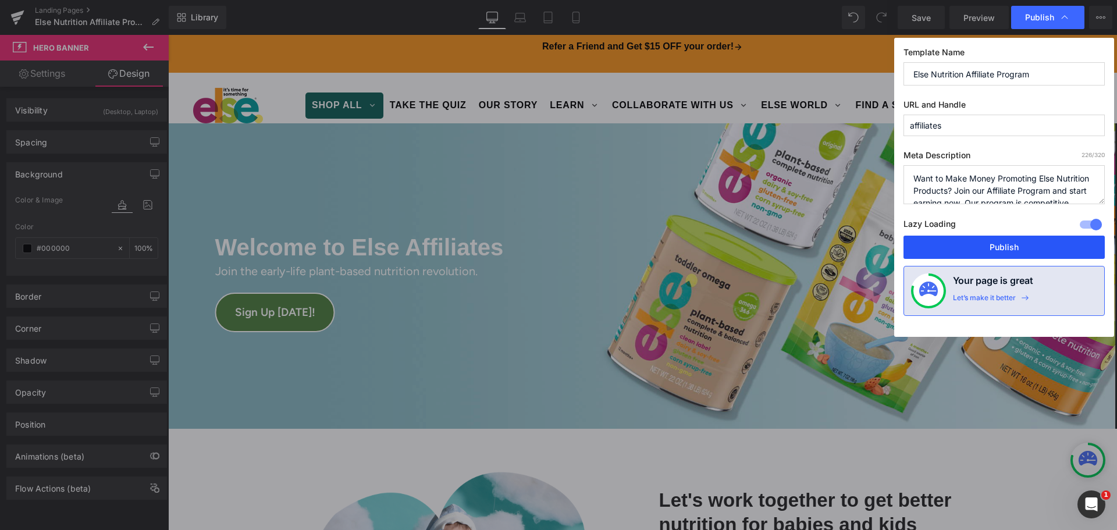
click at [983, 250] on button "Publish" at bounding box center [1003, 247] width 201 height 23
